Goal: Transaction & Acquisition: Purchase product/service

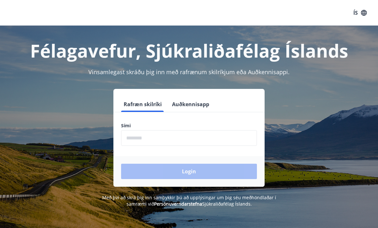
click at [157, 140] on input "phone" at bounding box center [189, 138] width 136 height 16
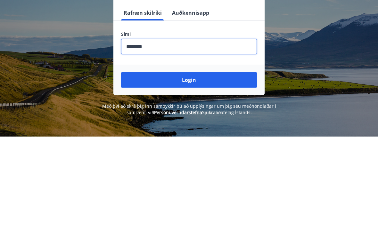
type input "********"
click at [205, 164] on button "Login" at bounding box center [189, 171] width 136 height 15
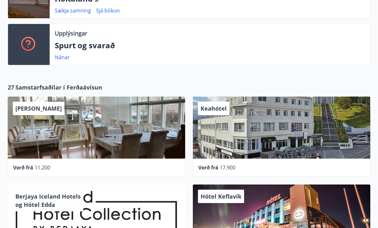
scroll to position [221, 0]
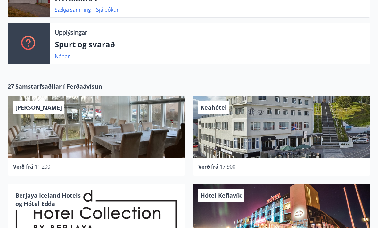
click at [84, 86] on span "Samstarfsaðilar í Ferðaávísun" at bounding box center [58, 86] width 87 height 8
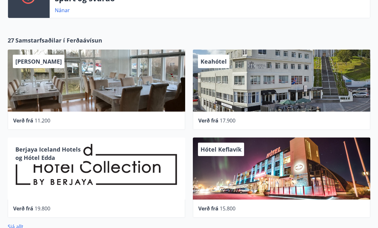
scroll to position [210, 0]
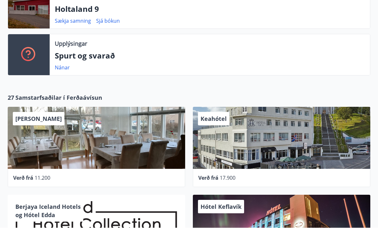
click at [86, 98] on span "Samstarfsaðilar í Ferðaávísun" at bounding box center [58, 98] width 87 height 8
click at [39, 98] on span "Samstarfsaðilar í Ferðaávísun" at bounding box center [58, 98] width 87 height 8
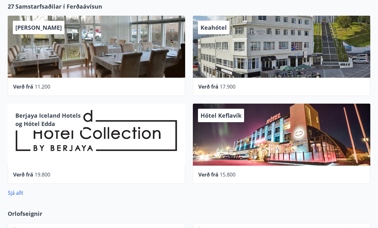
scroll to position [301, 0]
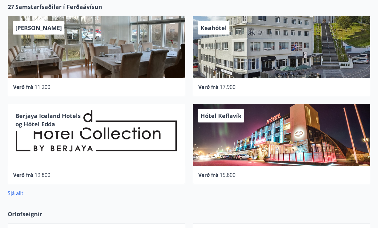
click at [21, 196] on link "Sjá allt" at bounding box center [16, 193] width 16 height 7
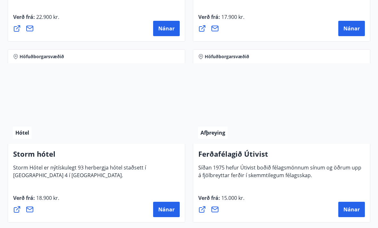
scroll to position [794, 0]
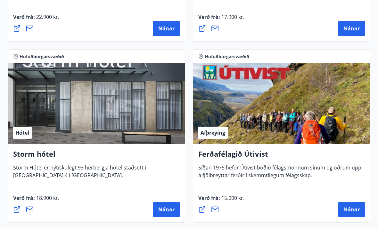
click at [172, 210] on span "Nánar" at bounding box center [166, 209] width 16 height 7
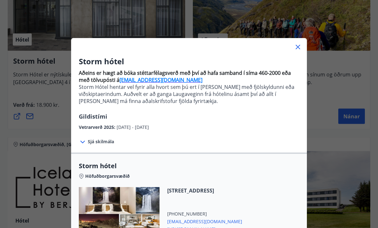
scroll to position [0, 0]
click at [300, 45] on icon at bounding box center [298, 48] width 8 height 8
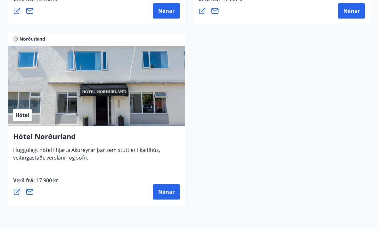
scroll to position [2441, 0]
click at [170, 191] on span "Nánar" at bounding box center [166, 191] width 16 height 7
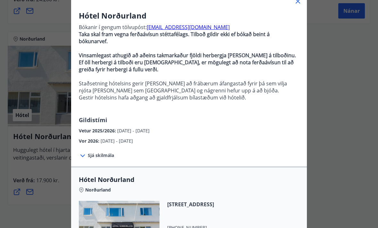
scroll to position [48, 0]
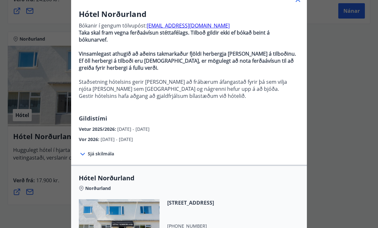
click at [133, 141] on span "01.02.2026 - 30.04.2026" at bounding box center [116, 139] width 32 height 6
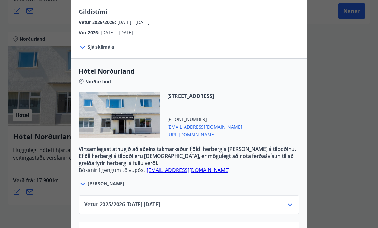
scroll to position [154, 0]
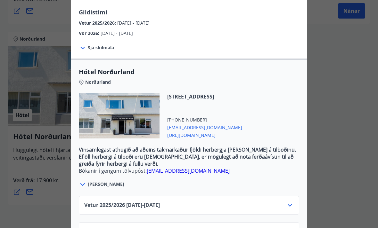
click at [292, 205] on icon at bounding box center [290, 206] width 8 height 8
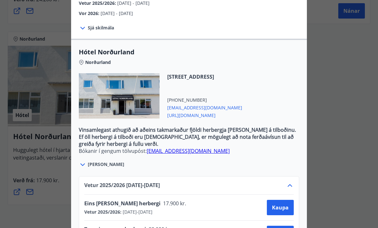
scroll to position [211, 0]
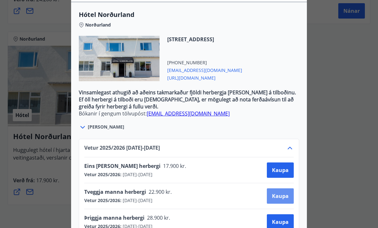
click at [289, 197] on button "Kaupa" at bounding box center [280, 195] width 27 height 15
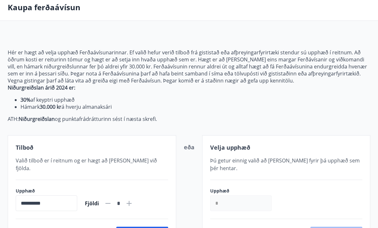
click at [132, 201] on icon at bounding box center [128, 203] width 5 height 5
type input "*"
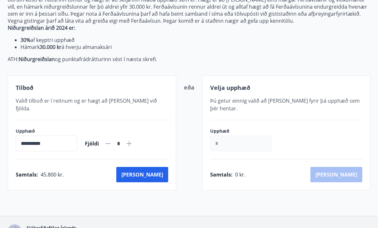
scroll to position [92, 0]
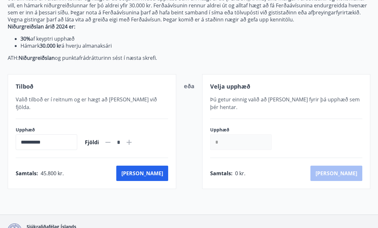
click at [158, 166] on button "Kaup" at bounding box center [142, 173] width 52 height 15
